Goal: Find specific page/section: Find specific page/section

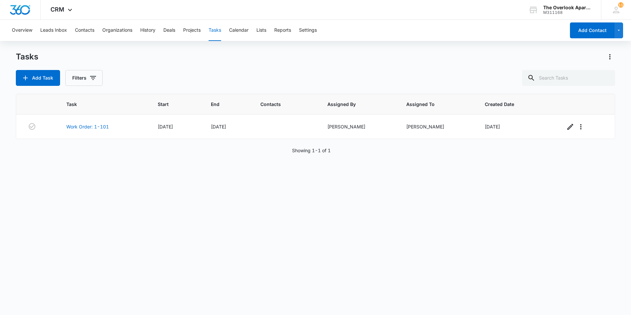
click at [98, 30] on div "Overview Leads Inbox Contacts Organizations History Deals Projects Tasks Calend…" at bounding box center [286, 30] width 557 height 21
click at [86, 27] on button "Contacts" at bounding box center [84, 30] width 19 height 21
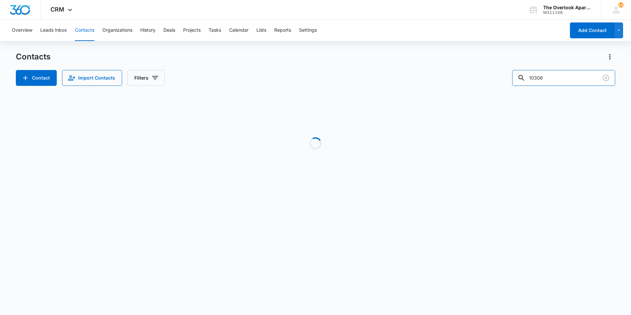
drag, startPoint x: 568, startPoint y: 75, endPoint x: 342, endPoint y: 74, distance: 226.1
click at [342, 80] on div "Contact Import Contacts Filters 10306" at bounding box center [315, 78] width 599 height 16
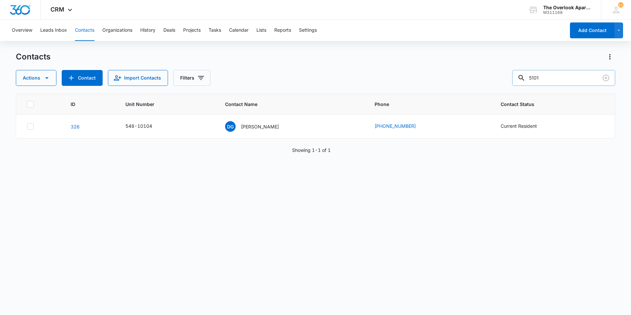
type input "5101"
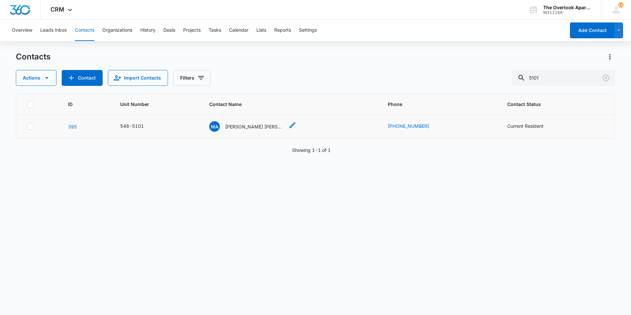
click at [255, 125] on p "[PERSON_NAME] [PERSON_NAME] [PERSON_NAME] [PERSON_NAME] & [PERSON_NAME]" at bounding box center [254, 126] width 59 height 7
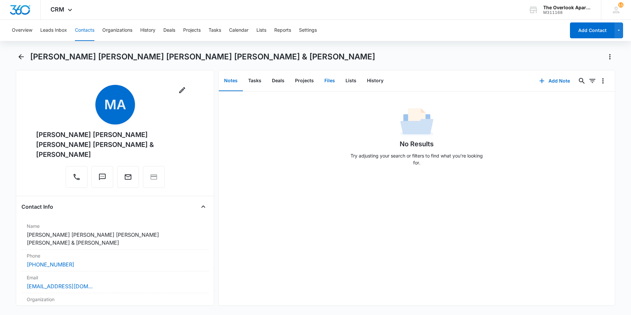
click at [332, 84] on button "Files" at bounding box center [329, 81] width 21 height 20
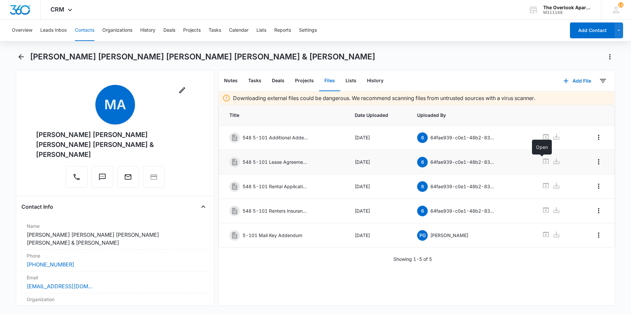
click at [542, 164] on icon at bounding box center [546, 161] width 8 height 8
